Goal: Task Accomplishment & Management: Use online tool/utility

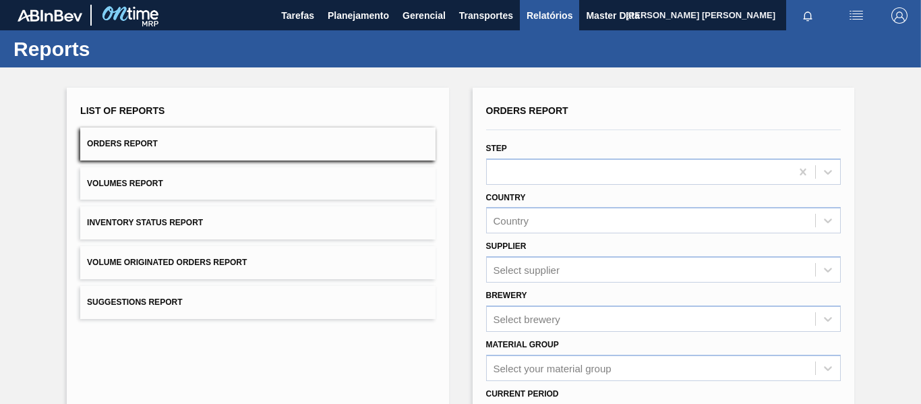
click at [333, 260] on button "Volume Originated Orders Report" at bounding box center [257, 262] width 355 height 33
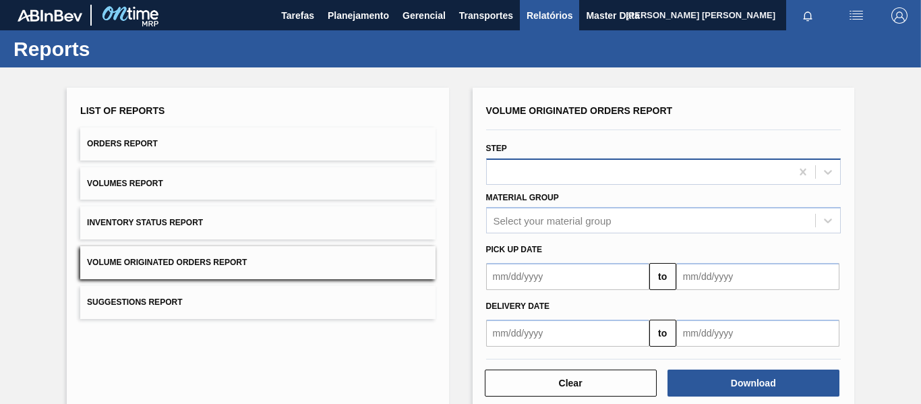
click at [647, 168] on div at bounding box center [639, 172] width 304 height 20
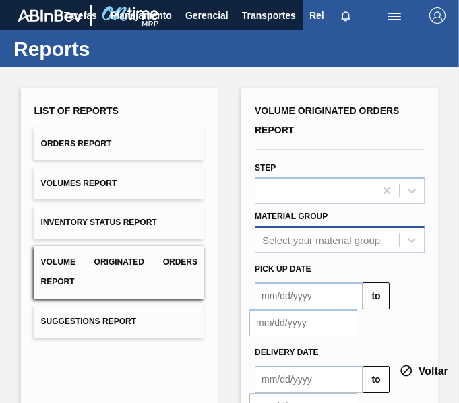
click at [342, 240] on div "Select your material group" at bounding box center [340, 240] width 170 height 26
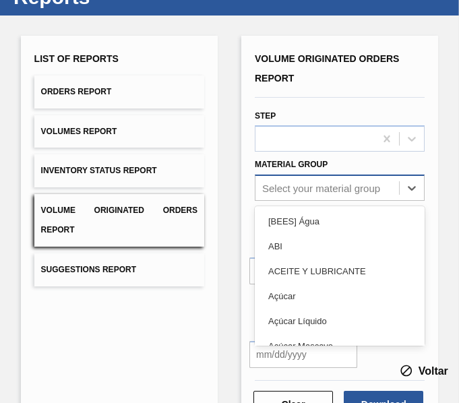
scroll to position [63, 0]
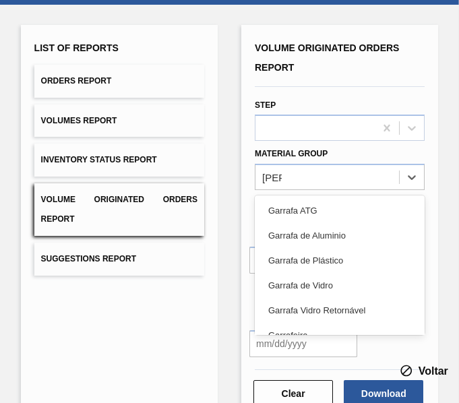
type Group "garra"
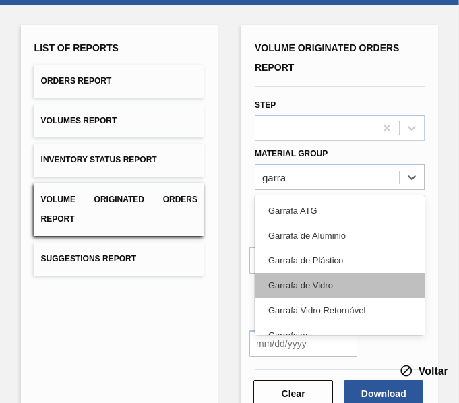
click at [343, 284] on div "Garrafa de Vidro" at bounding box center [340, 285] width 170 height 25
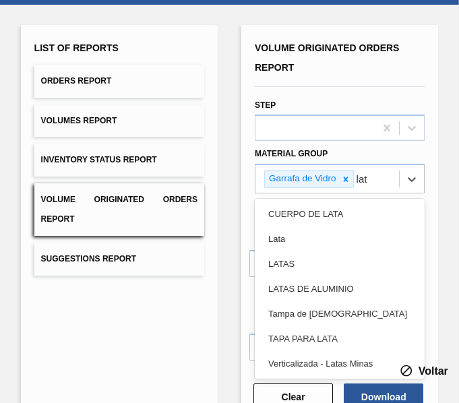
type Group "lata"
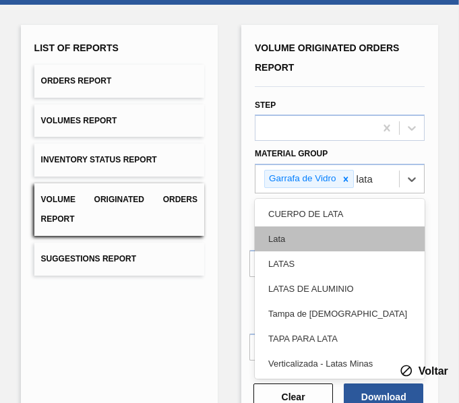
click at [336, 243] on div "Lata" at bounding box center [340, 239] width 170 height 25
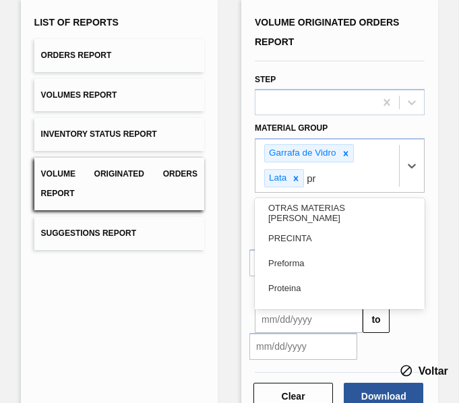
scroll to position [91, 0]
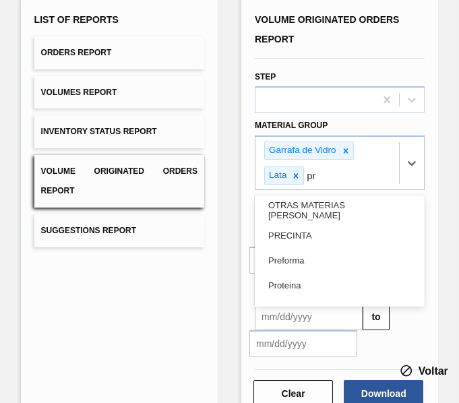
type Group "pre"
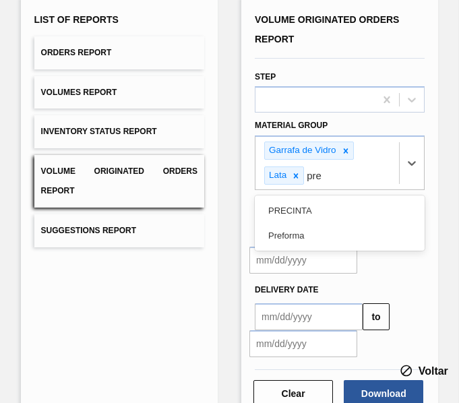
click at [336, 245] on div "Preforma" at bounding box center [340, 235] width 170 height 25
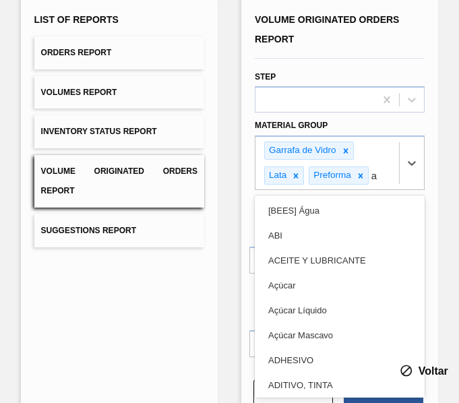
type Group "aç"
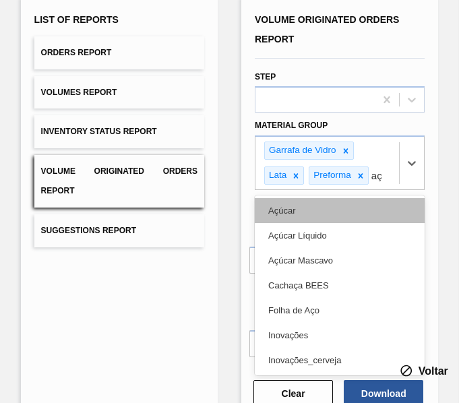
click at [322, 213] on div "Açúcar" at bounding box center [340, 210] width 170 height 25
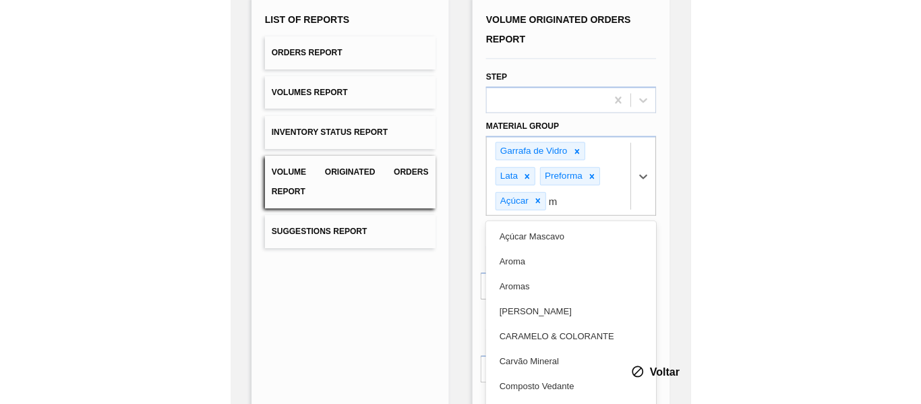
scroll to position [116, 0]
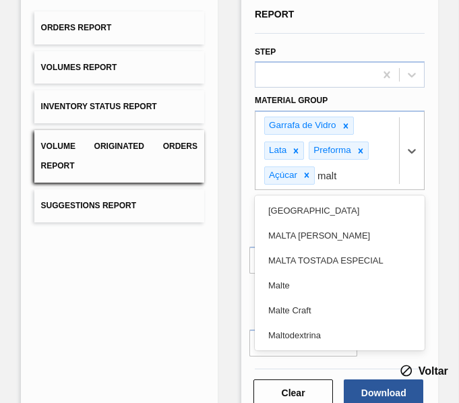
type Group "malte"
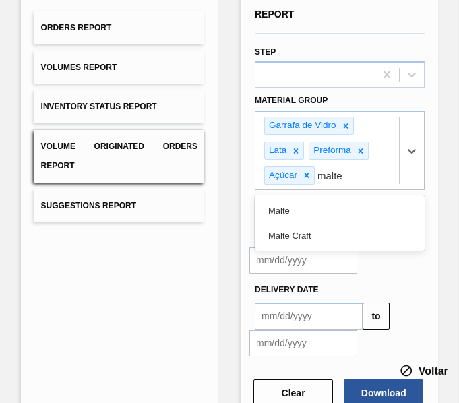
click at [327, 218] on div "Malte" at bounding box center [340, 210] width 170 height 25
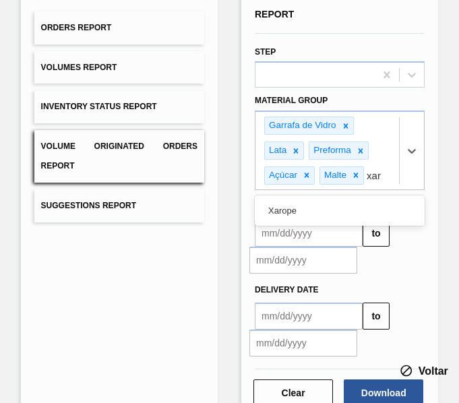
type Group "xaro"
click at [332, 219] on div "Xarope" at bounding box center [340, 210] width 170 height 25
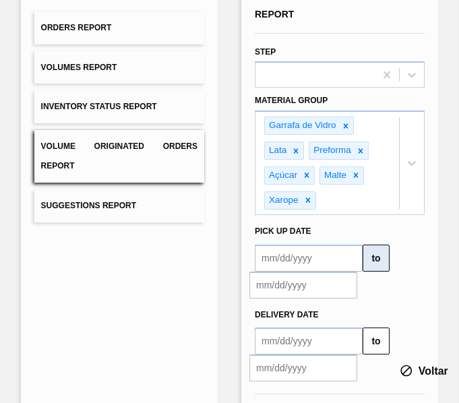
click at [377, 260] on button "to" at bounding box center [376, 258] width 27 height 27
click at [332, 265] on input "text" at bounding box center [309, 258] width 108 height 27
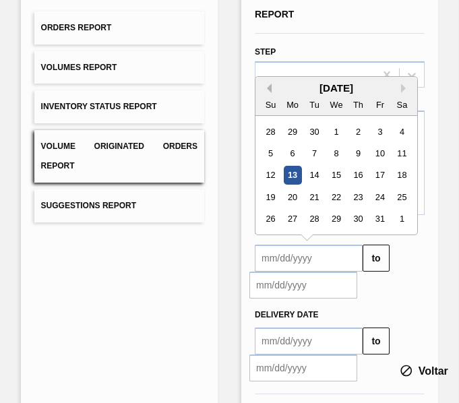
click at [268, 90] on button "Previous Month" at bounding box center [266, 88] width 9 height 9
click at [267, 88] on button "Previous Month" at bounding box center [266, 88] width 9 height 9
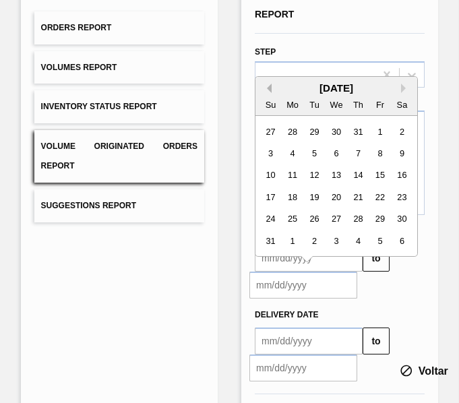
click at [267, 88] on button "Previous Month" at bounding box center [266, 88] width 9 height 9
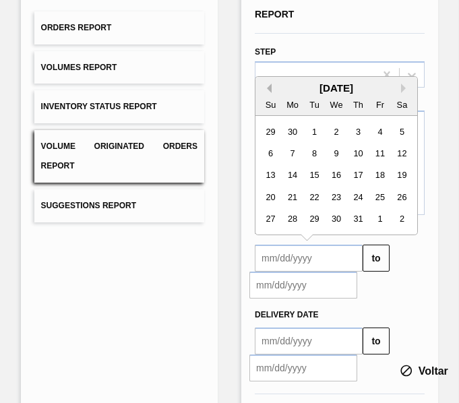
click at [267, 88] on button "Previous Month" at bounding box center [266, 88] width 9 height 9
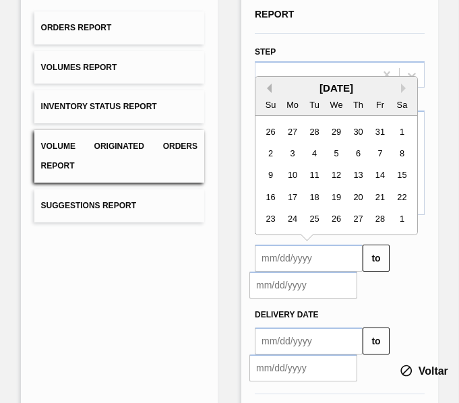
click at [267, 88] on button "Previous Month" at bounding box center [266, 88] width 9 height 9
click at [403, 88] on button "Next Month" at bounding box center [405, 88] width 9 height 9
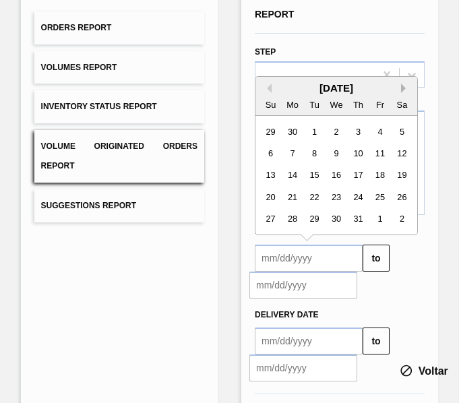
click at [403, 88] on button "Next Month" at bounding box center [405, 88] width 9 height 9
click at [335, 128] on div "1" at bounding box center [336, 131] width 18 height 18
type input "[DATE]"
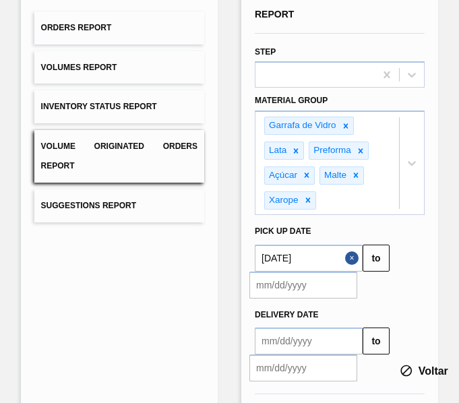
click at [337, 283] on input "text" at bounding box center [303, 285] width 108 height 27
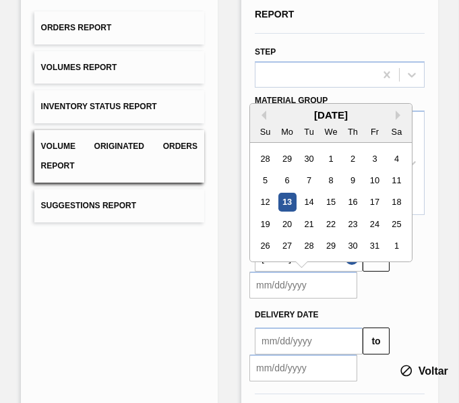
click at [288, 202] on div "13" at bounding box center [287, 202] width 18 height 18
type input "[DATE]"
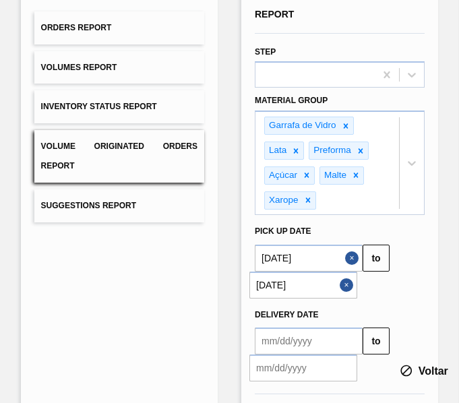
click at [345, 282] on button "Close" at bounding box center [349, 285] width 18 height 27
click at [317, 286] on input "text" at bounding box center [303, 285] width 108 height 27
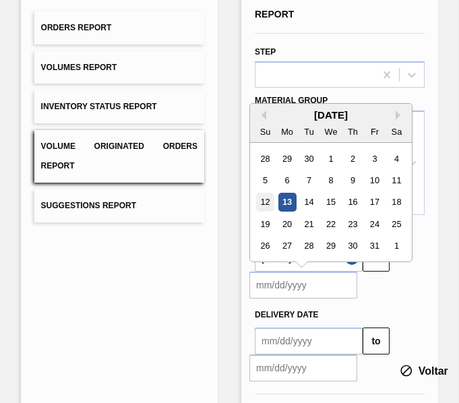
click at [268, 205] on div "12" at bounding box center [265, 202] width 18 height 18
type input "[DATE]"
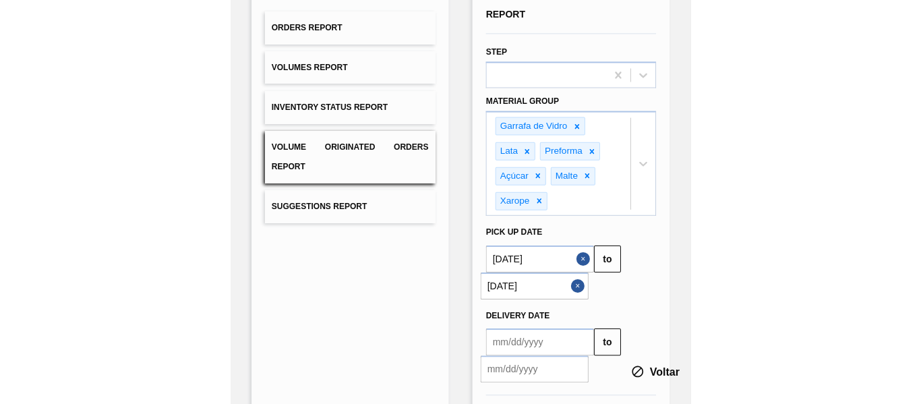
scroll to position [65, 0]
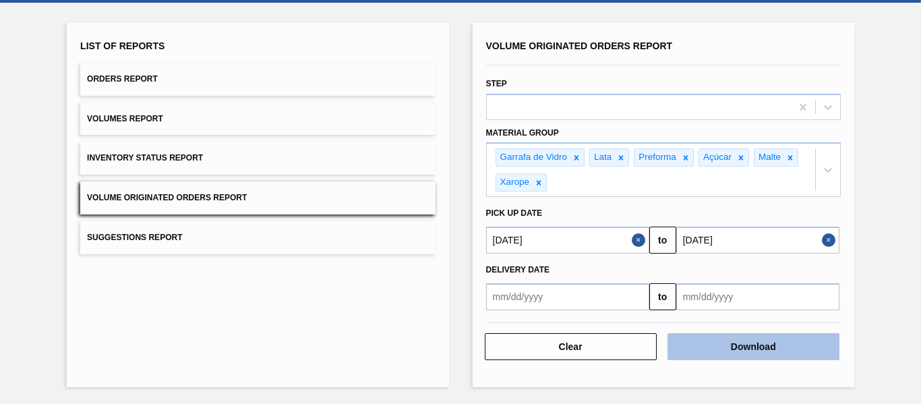
click at [771, 353] on button "Download" at bounding box center [753, 346] width 172 height 27
